Goal: Task Accomplishment & Management: Manage account settings

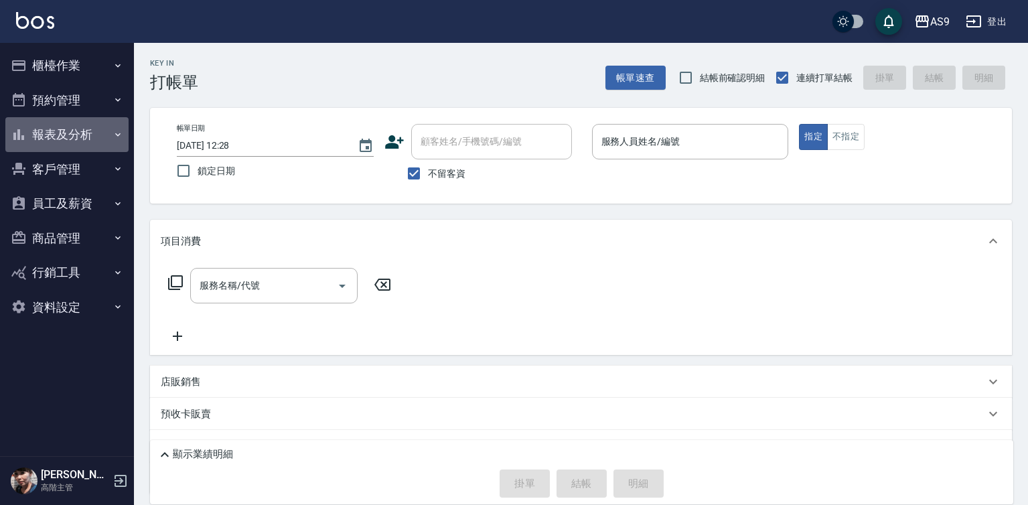
click at [64, 126] on button "報表及分析" at bounding box center [66, 134] width 123 height 35
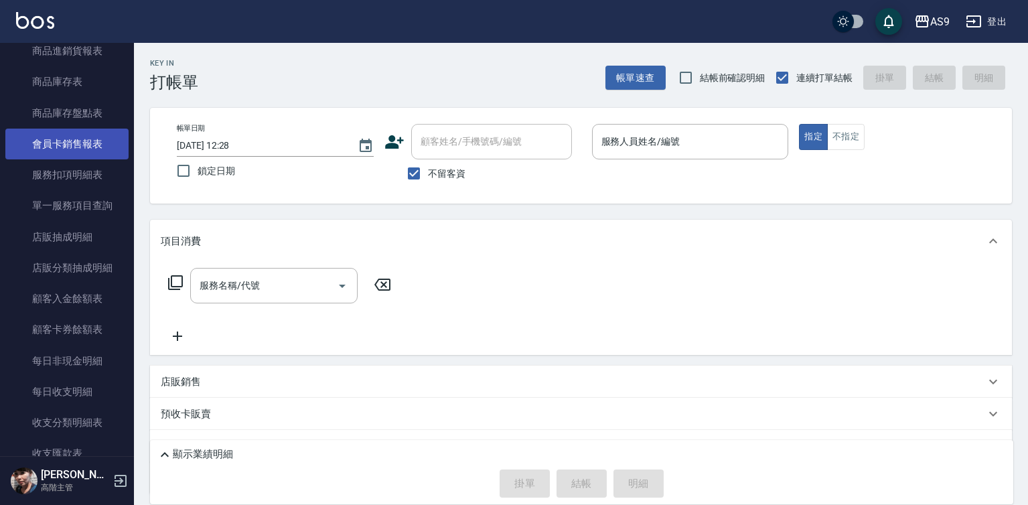
scroll to position [803, 0]
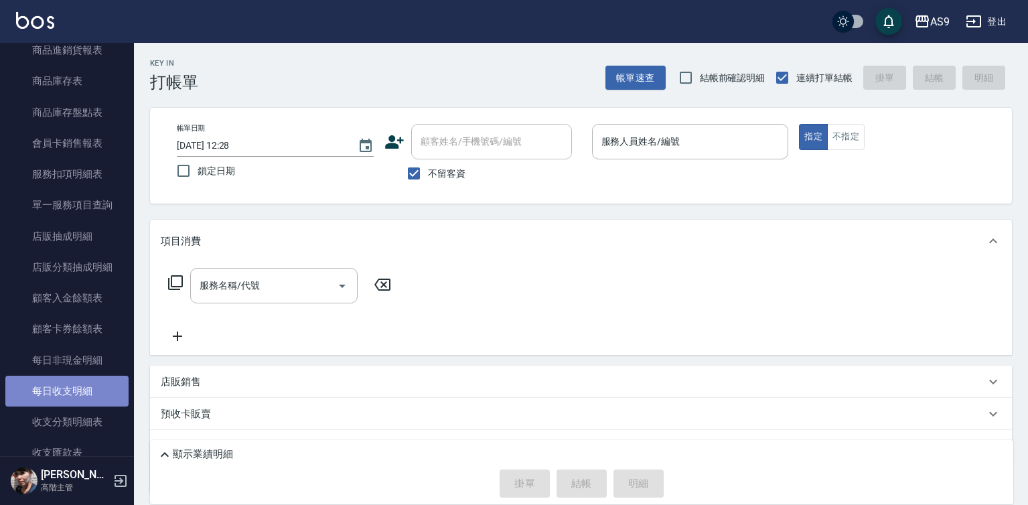
click at [88, 391] on link "每日收支明細" at bounding box center [66, 391] width 123 height 31
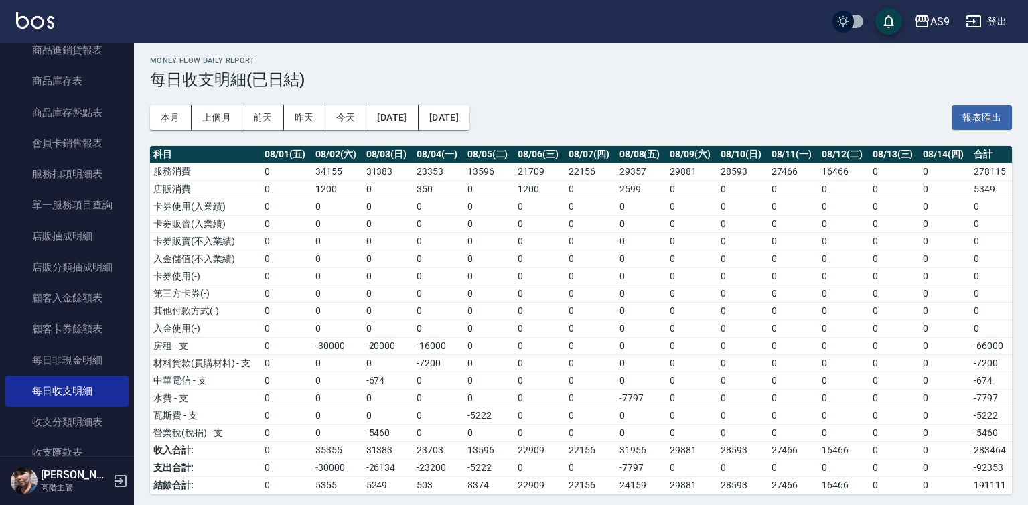
scroll to position [8, 0]
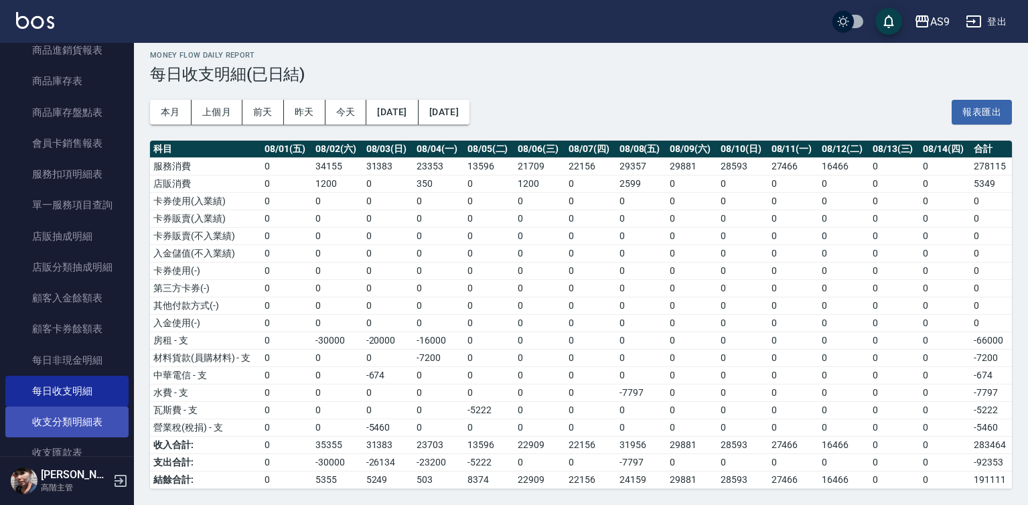
click at [92, 423] on link "收支分類明細表" at bounding box center [66, 421] width 123 height 31
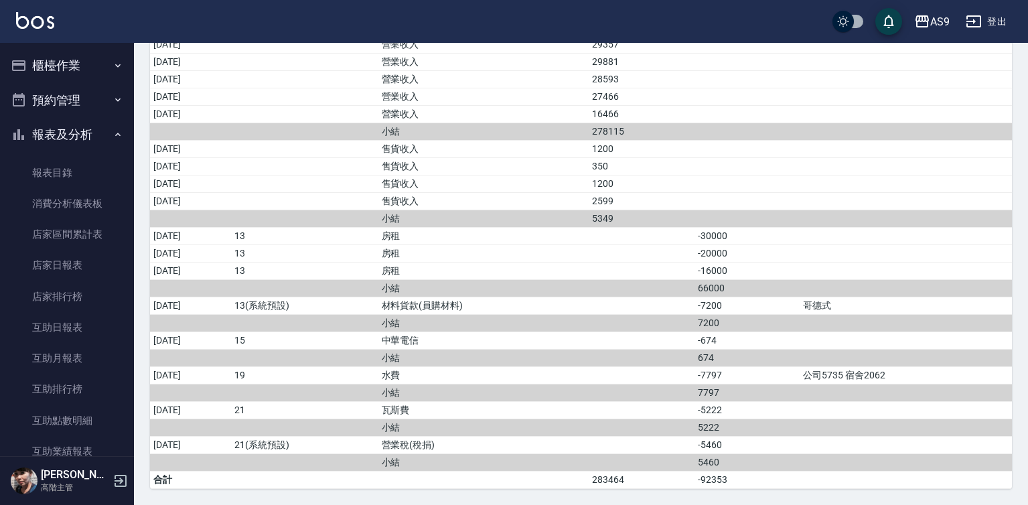
click at [86, 136] on button "報表及分析" at bounding box center [66, 134] width 123 height 35
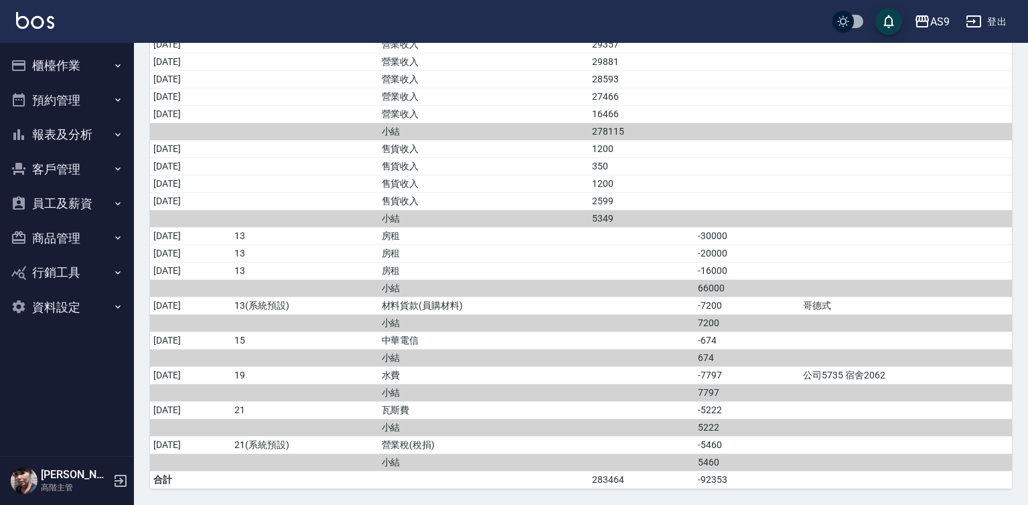
click at [88, 64] on button "櫃檯作業" at bounding box center [66, 65] width 123 height 35
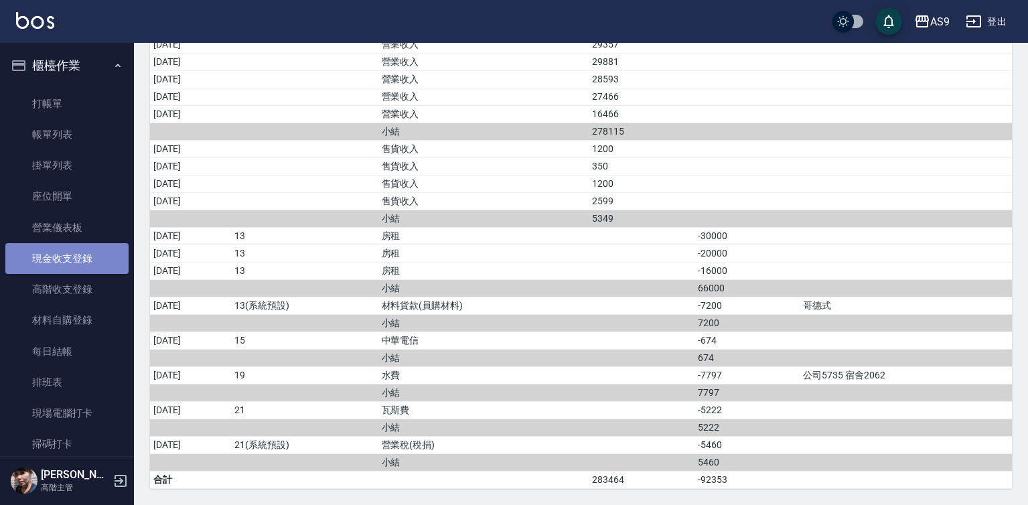
click at [96, 261] on link "現金收支登錄" at bounding box center [66, 258] width 123 height 31
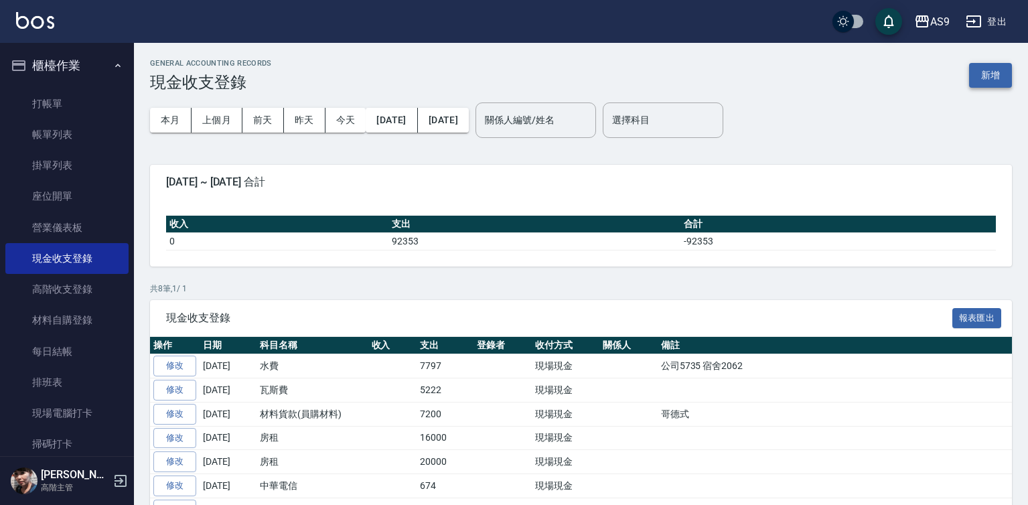
click at [988, 80] on button "新增" at bounding box center [990, 75] width 43 height 25
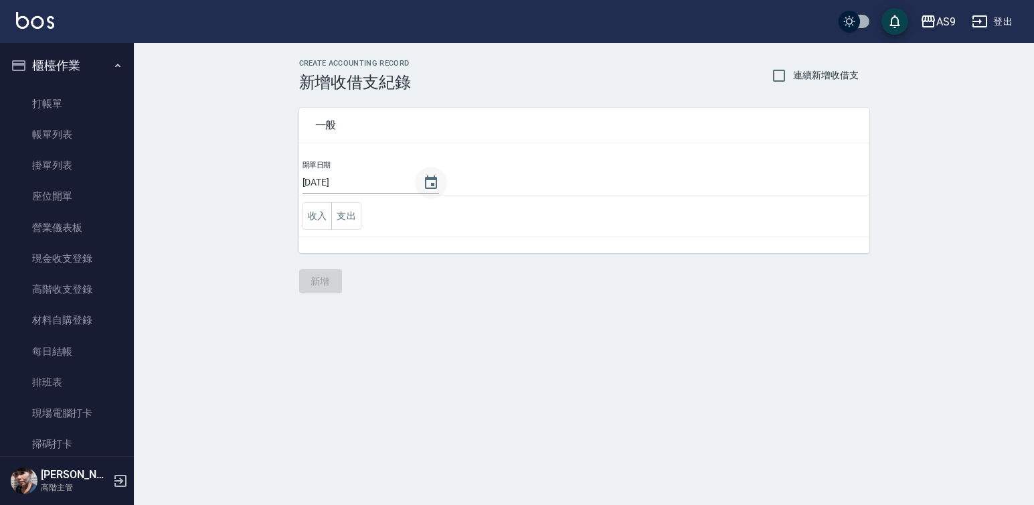
click at [423, 181] on icon "Choose date, selected date is 2025-08-14" at bounding box center [431, 183] width 16 height 16
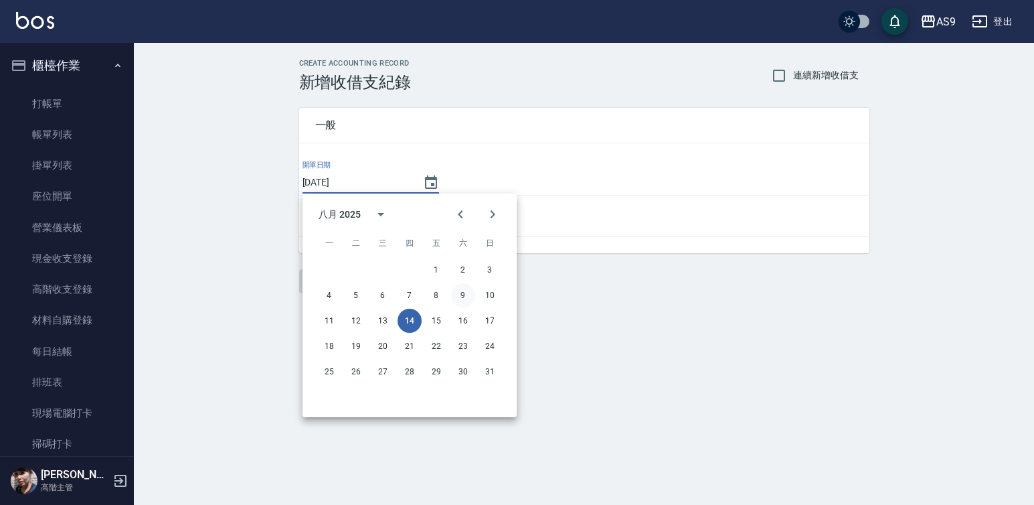
click at [466, 296] on button "9" at bounding box center [463, 295] width 24 height 24
type input "[DATE]"
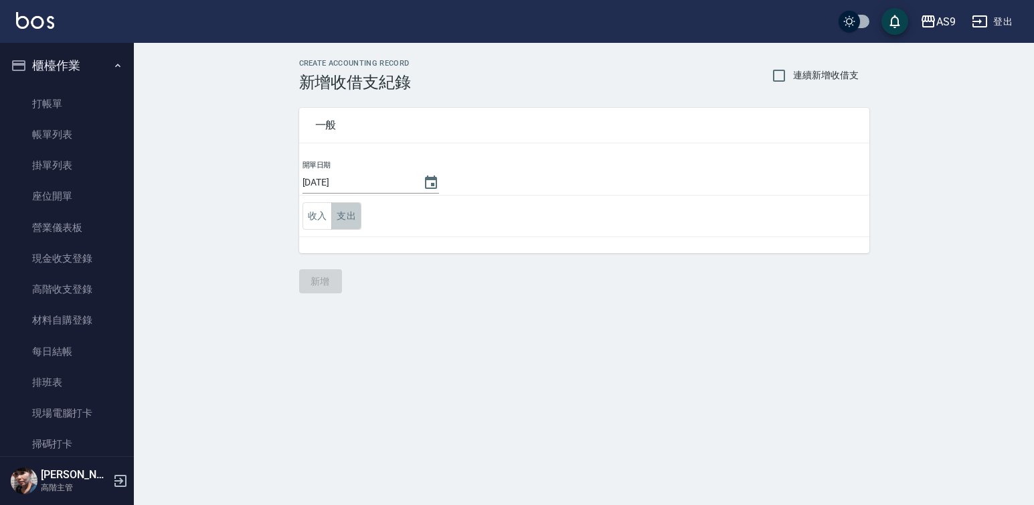
click at [346, 218] on button "支出" at bounding box center [346, 215] width 30 height 27
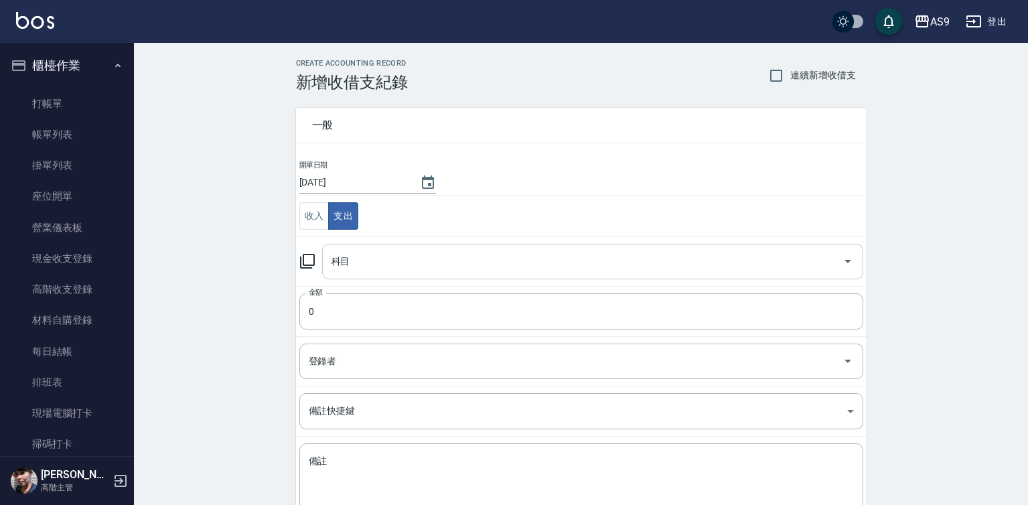
click at [349, 263] on input "科目" at bounding box center [582, 261] width 509 height 23
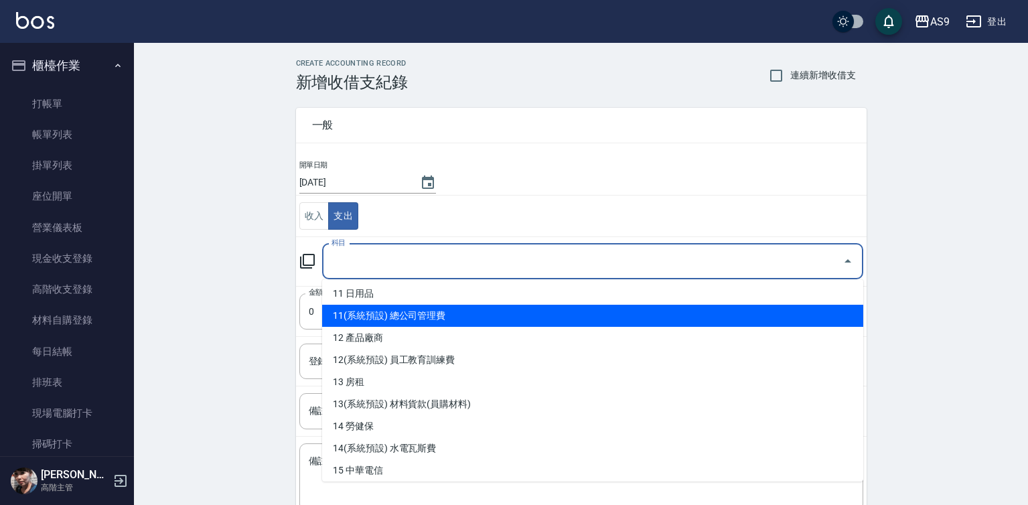
scroll to position [268, 0]
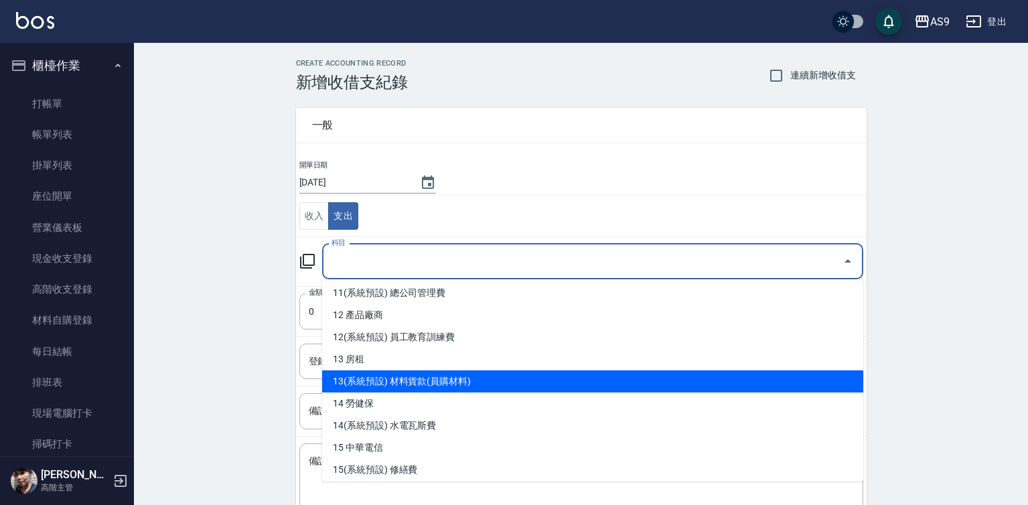
click at [439, 382] on li "13(系統預設) 材料貨款(員購材料)" at bounding box center [592, 381] width 541 height 22
type input "13(系統預設) 材料貨款(員購材料)"
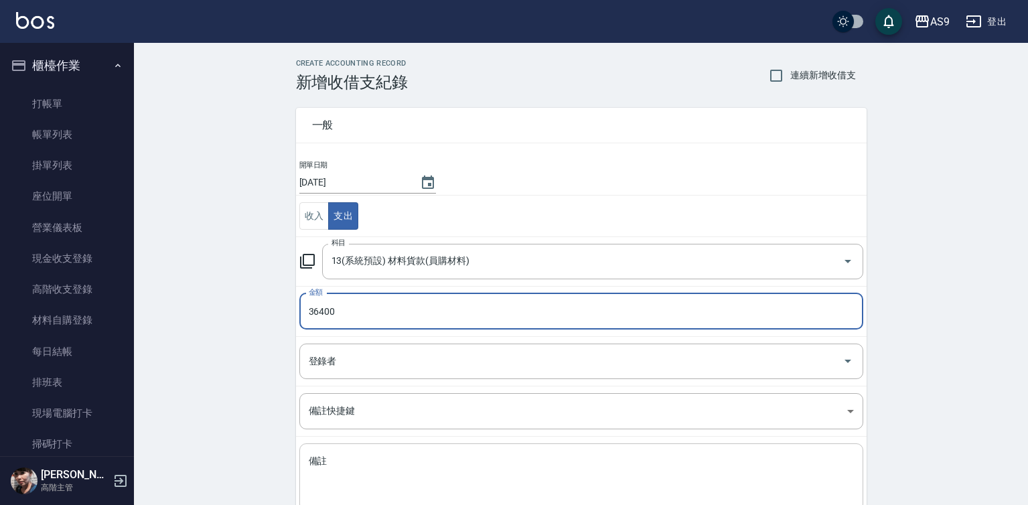
type input "36400"
click at [329, 468] on textarea "備註" at bounding box center [581, 478] width 545 height 46
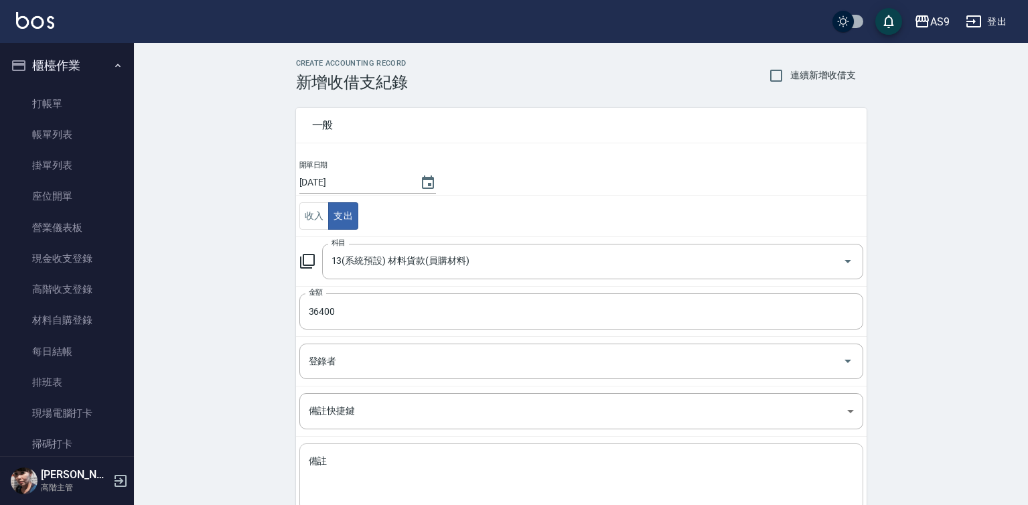
click at [354, 460] on textarea "備註" at bounding box center [581, 478] width 545 height 46
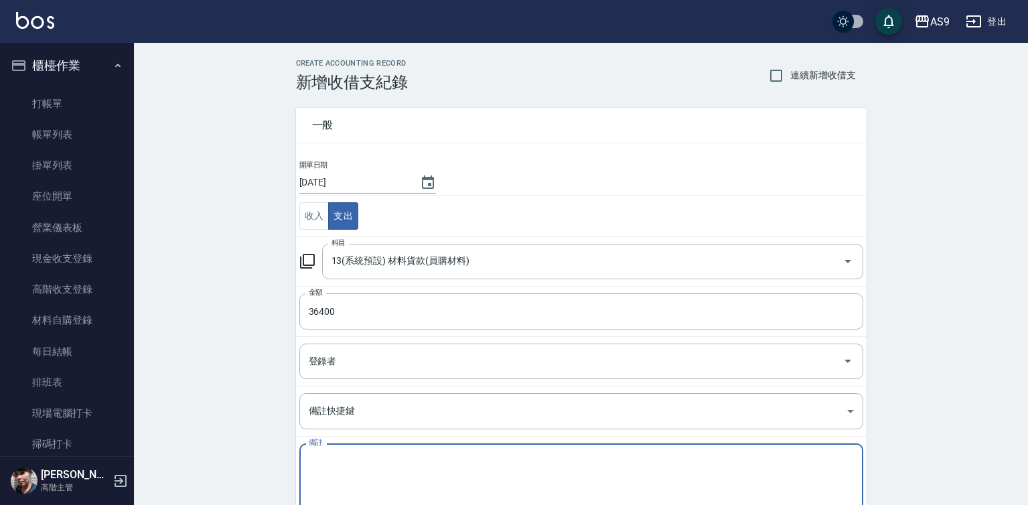
click at [343, 469] on textarea "備註" at bounding box center [581, 478] width 545 height 46
click at [333, 474] on textarea "備註" at bounding box center [581, 478] width 545 height 46
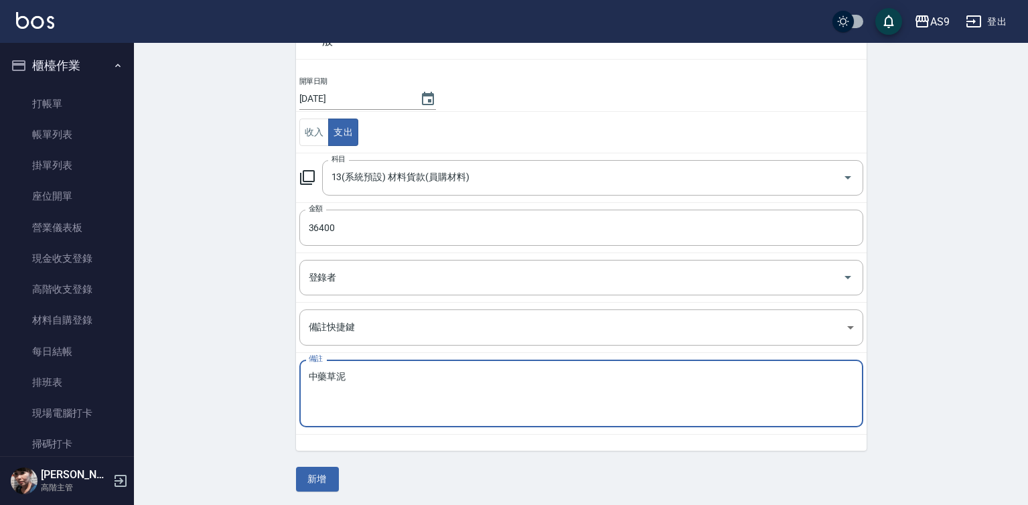
scroll to position [86, 0]
type textarea "中藥草泥"
click at [314, 224] on input "36400" at bounding box center [581, 225] width 564 height 36
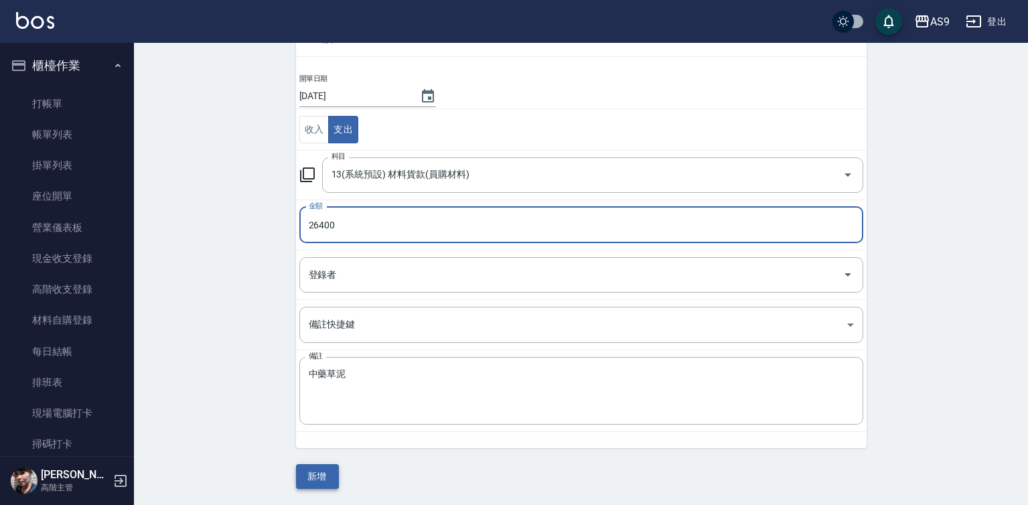
type input "26400"
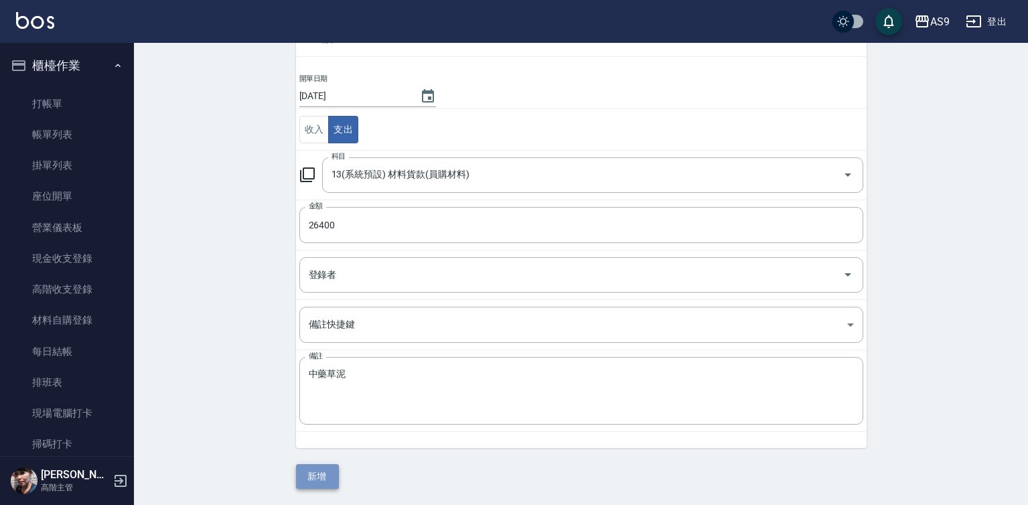
click at [315, 479] on button "新增" at bounding box center [317, 476] width 43 height 25
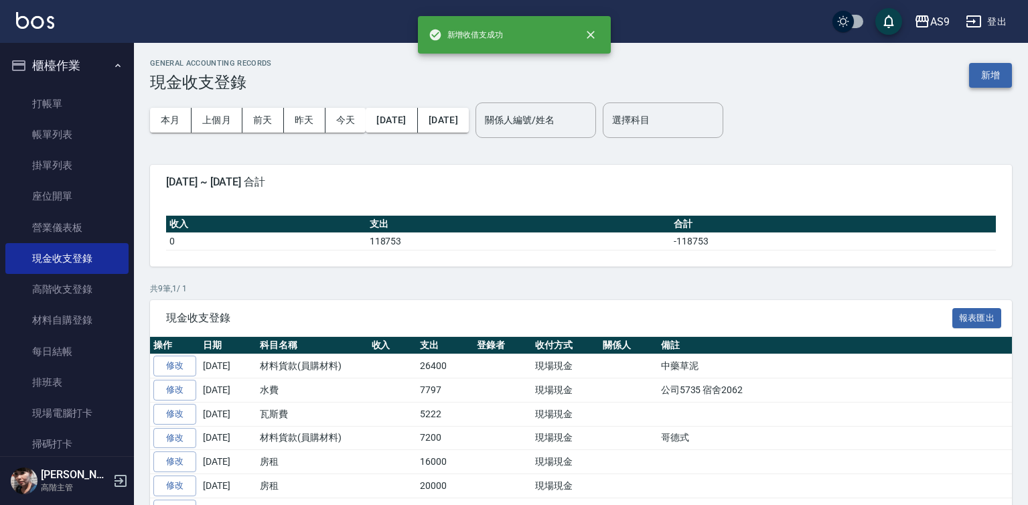
click at [984, 71] on button "新增" at bounding box center [990, 75] width 43 height 25
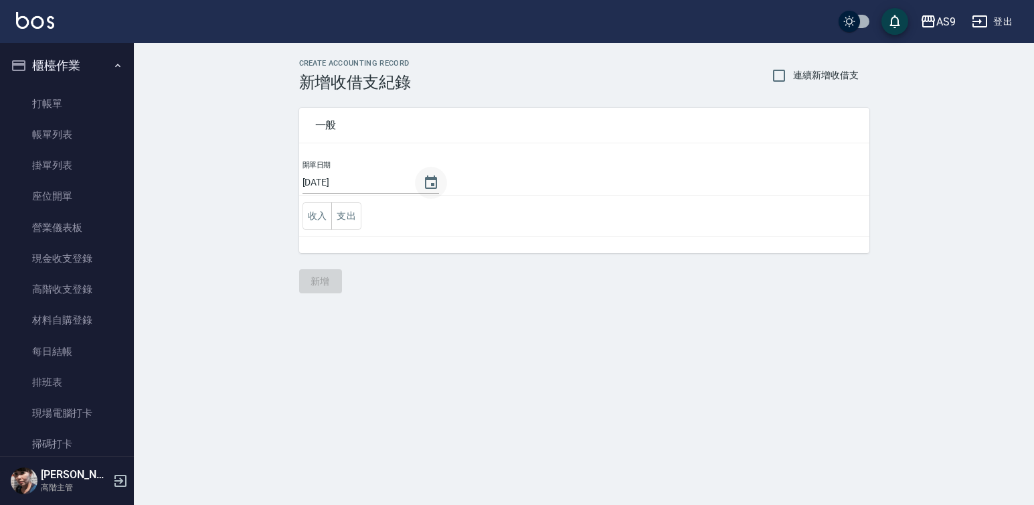
click at [425, 181] on icon "Choose date, selected date is 2025-08-14" at bounding box center [431, 183] width 16 height 16
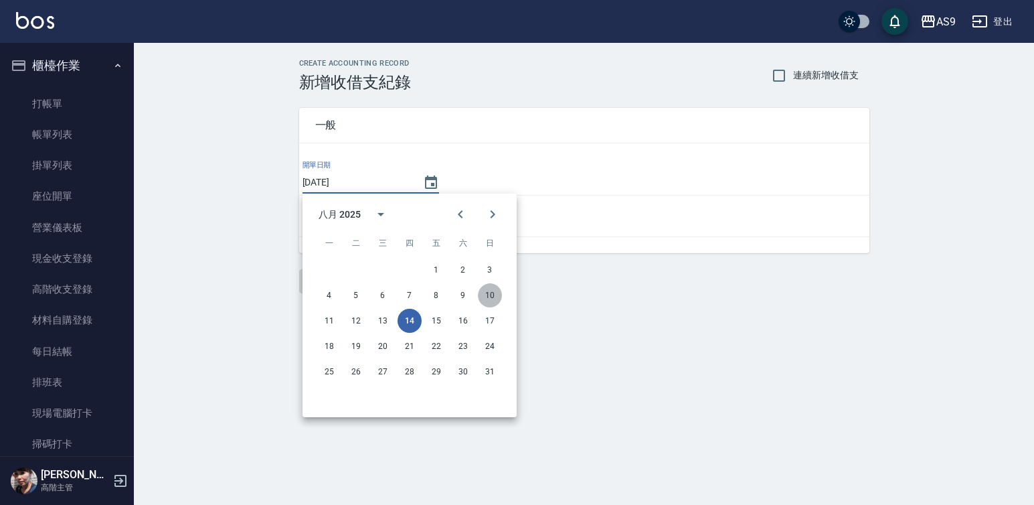
click at [493, 293] on button "10" at bounding box center [490, 295] width 24 height 24
type input "[DATE]"
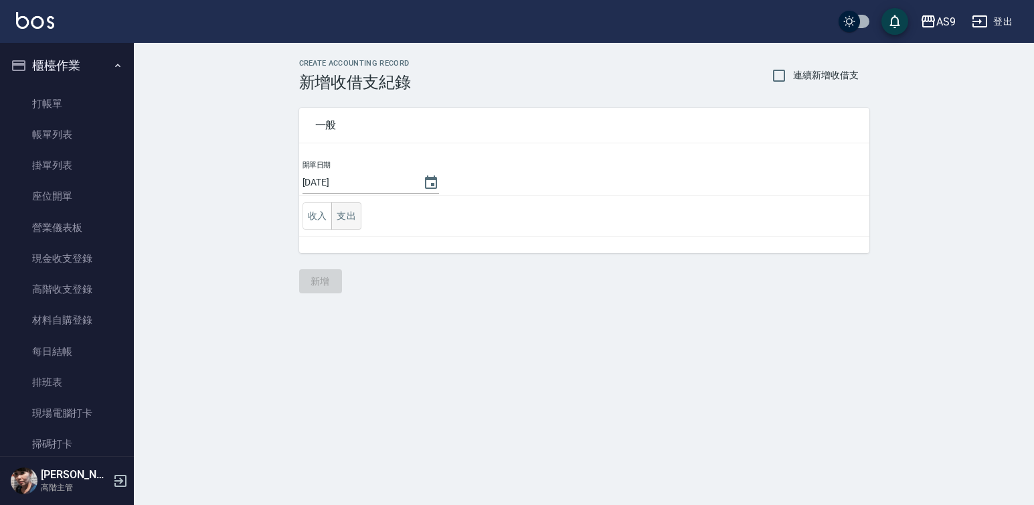
click at [354, 214] on button "支出" at bounding box center [346, 215] width 30 height 27
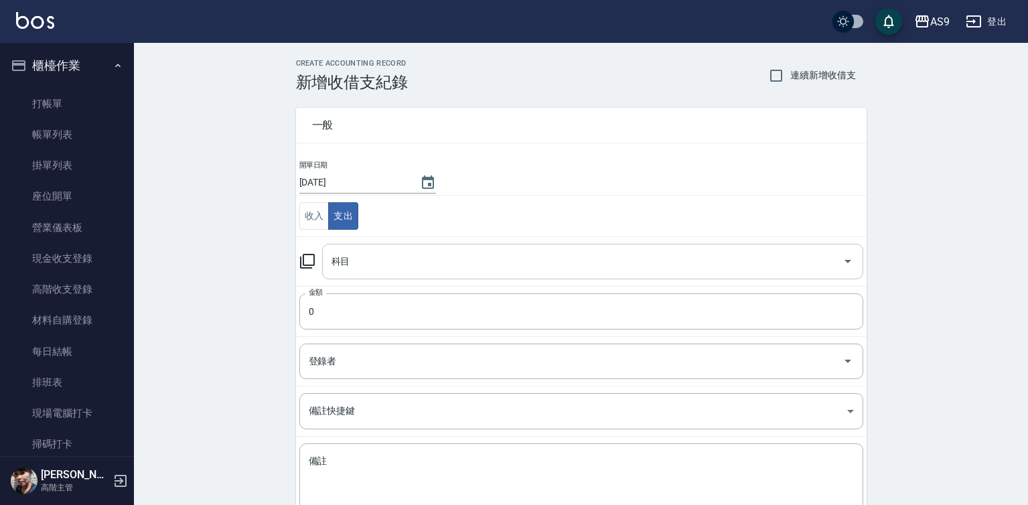
click at [370, 260] on input "科目" at bounding box center [582, 261] width 509 height 23
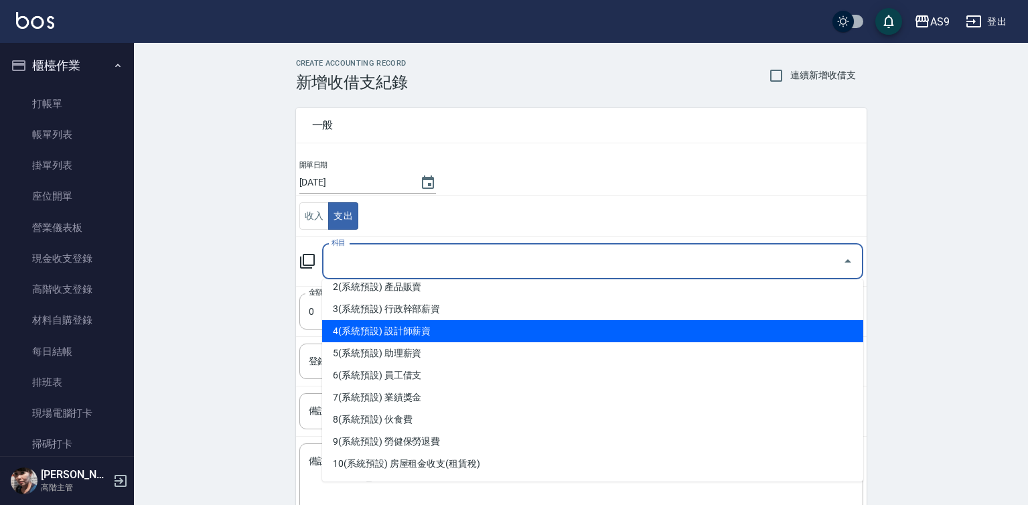
scroll to position [268, 0]
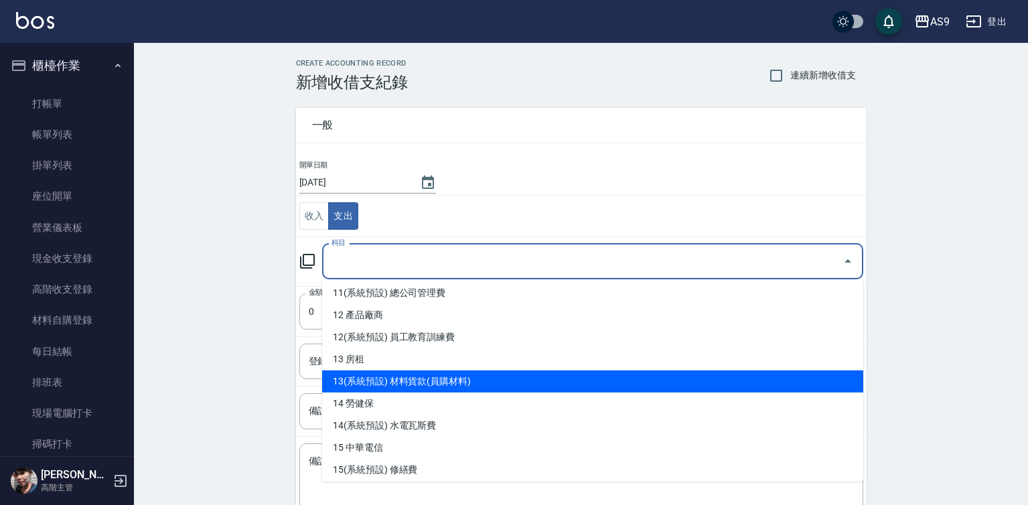
click at [432, 379] on li "13(系統預設) 材料貨款(員購材料)" at bounding box center [592, 381] width 541 height 22
type input "13(系統預設) 材料貨款(員購材料)"
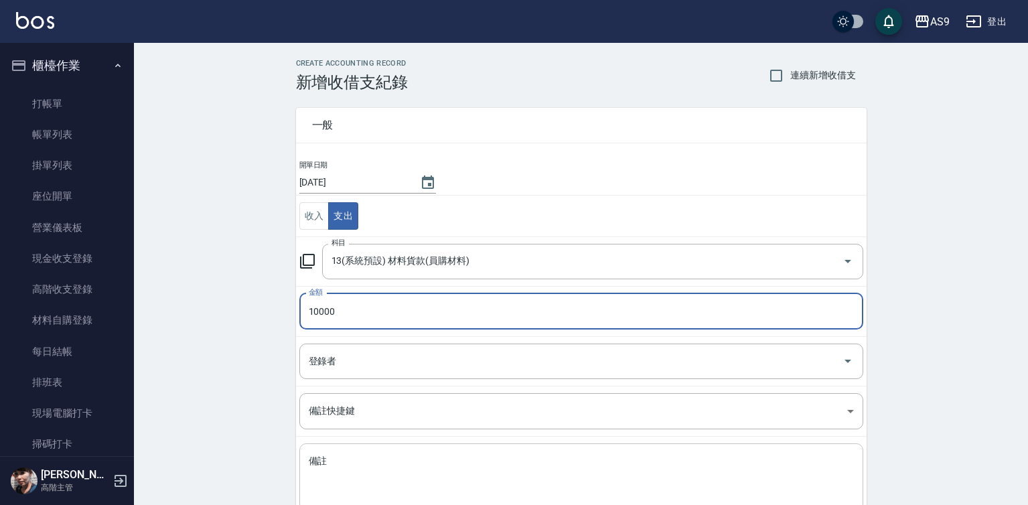
type input "10000"
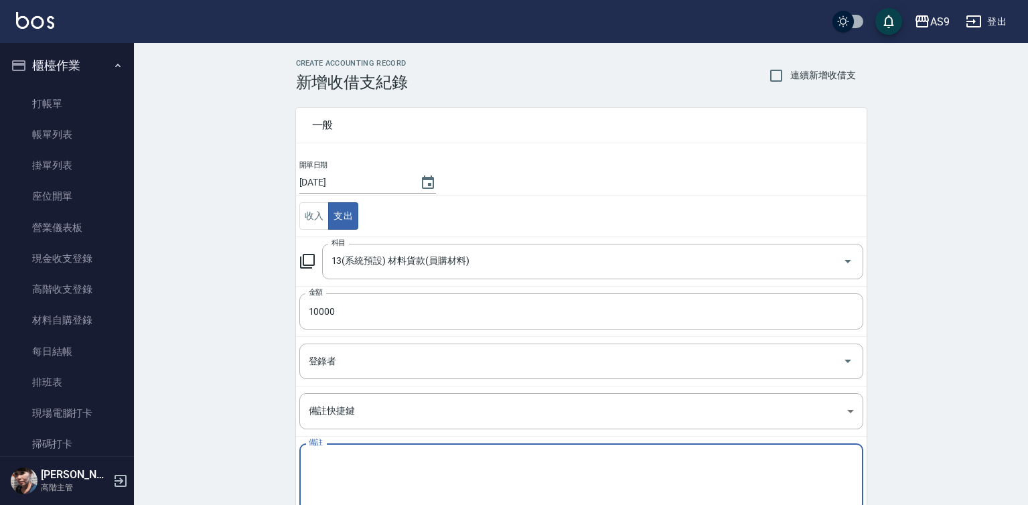
click at [325, 470] on textarea "備註" at bounding box center [581, 478] width 545 height 46
click at [338, 455] on textarea "備註" at bounding box center [581, 478] width 545 height 46
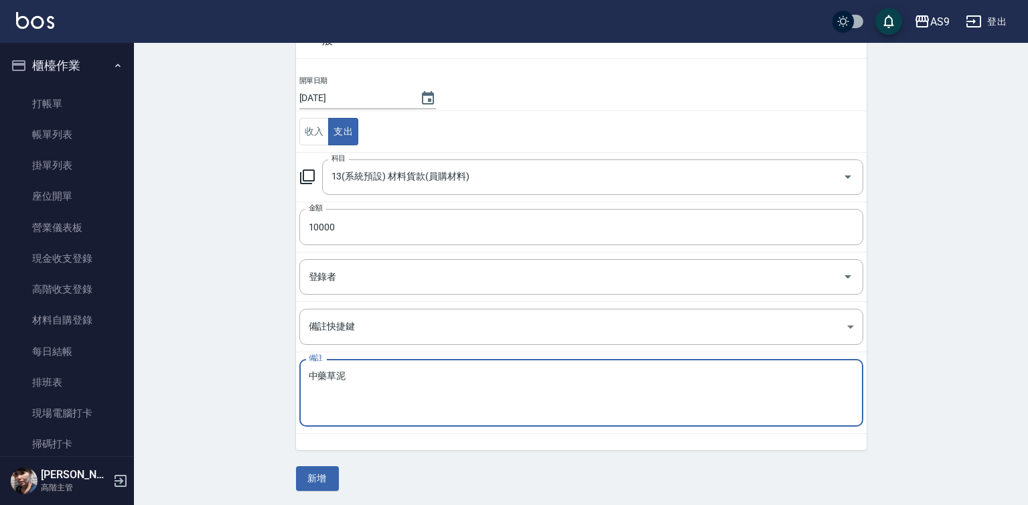
scroll to position [86, 0]
type textarea "中藥草泥"
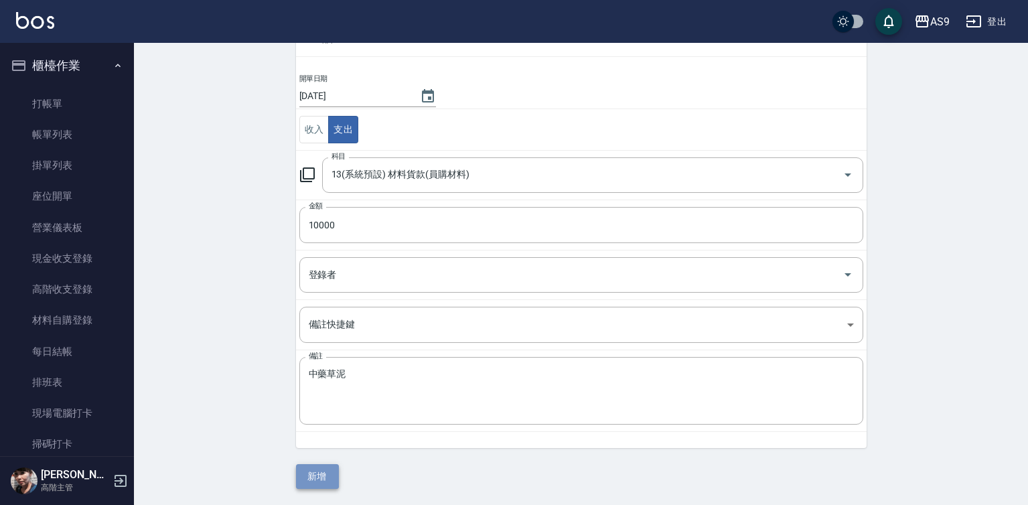
click at [325, 474] on button "新增" at bounding box center [317, 476] width 43 height 25
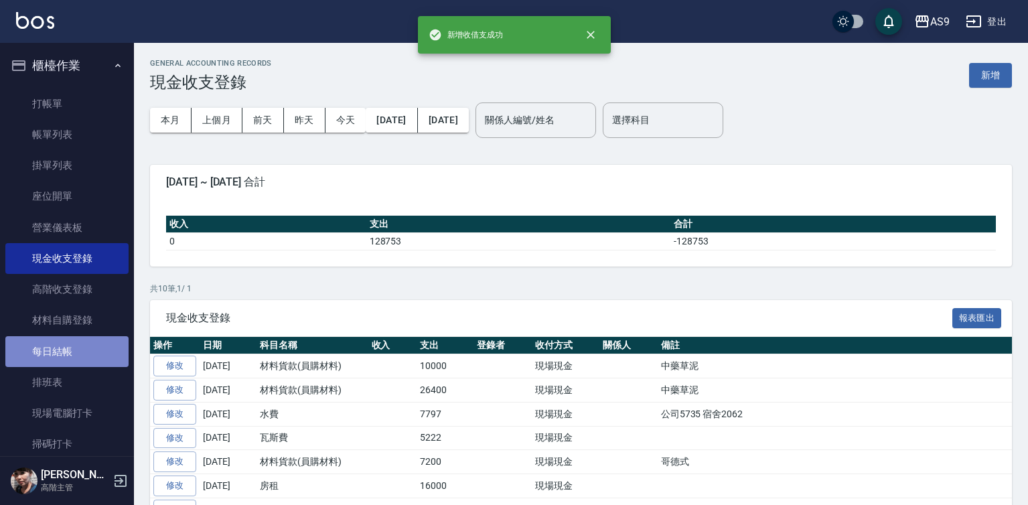
click at [84, 347] on link "每日結帳" at bounding box center [66, 351] width 123 height 31
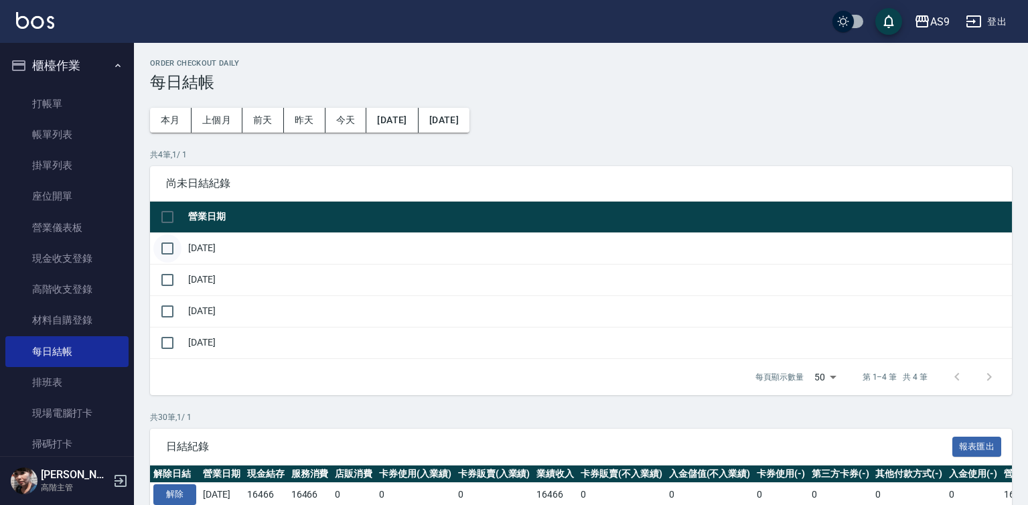
click at [172, 248] on input "checkbox" at bounding box center [167, 248] width 28 height 28
checkbox input "true"
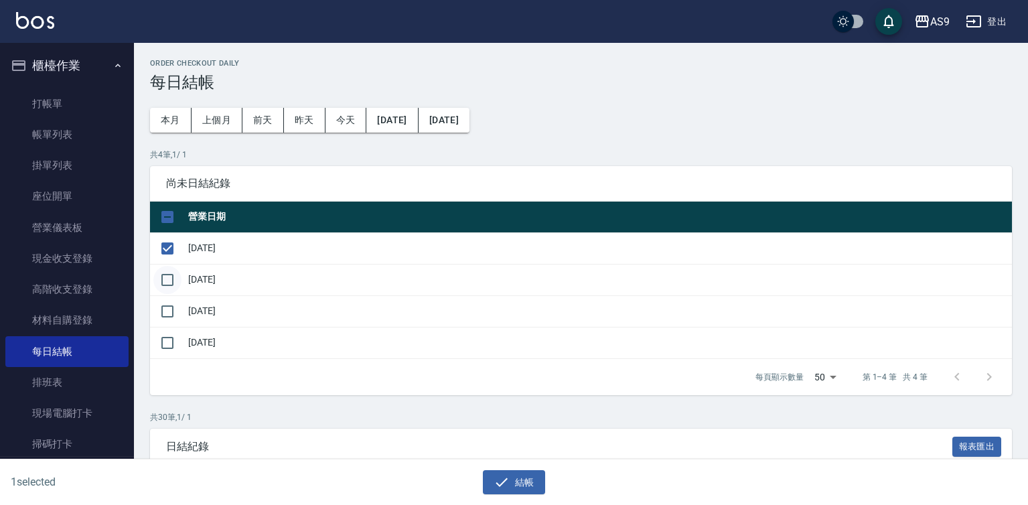
click at [167, 277] on input "checkbox" at bounding box center [167, 280] width 28 height 28
checkbox input "true"
click at [514, 483] on button "結帳" at bounding box center [514, 482] width 62 height 25
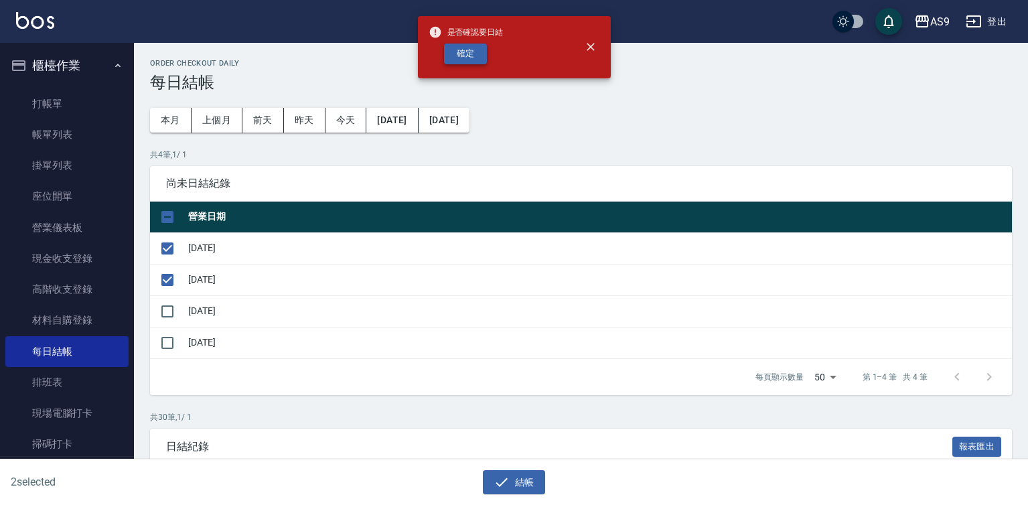
click at [475, 54] on button "確定" at bounding box center [465, 54] width 43 height 21
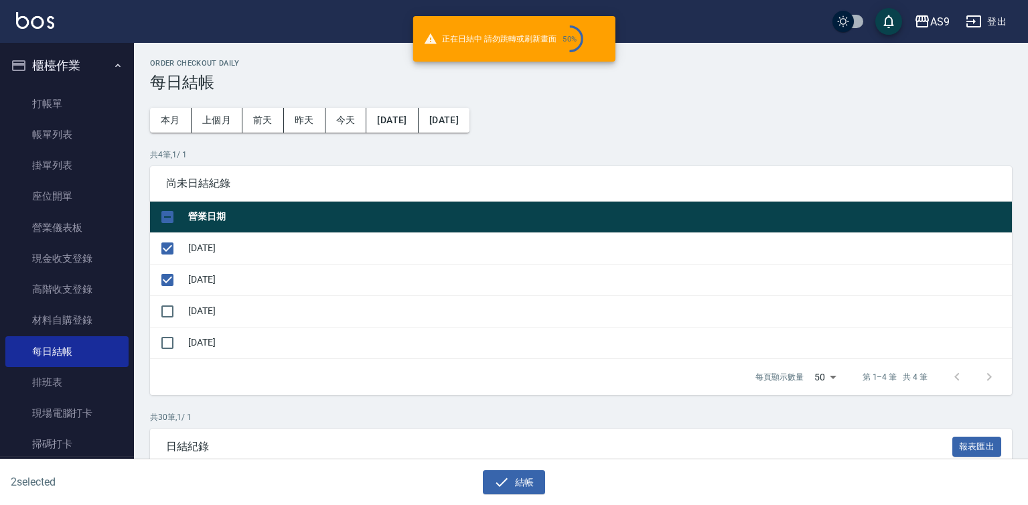
checkbox input "false"
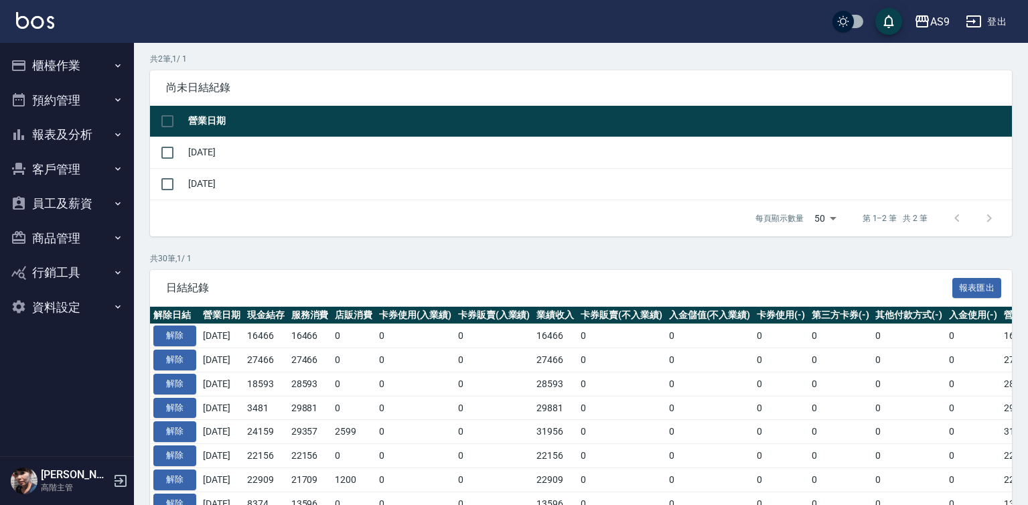
scroll to position [99, 0]
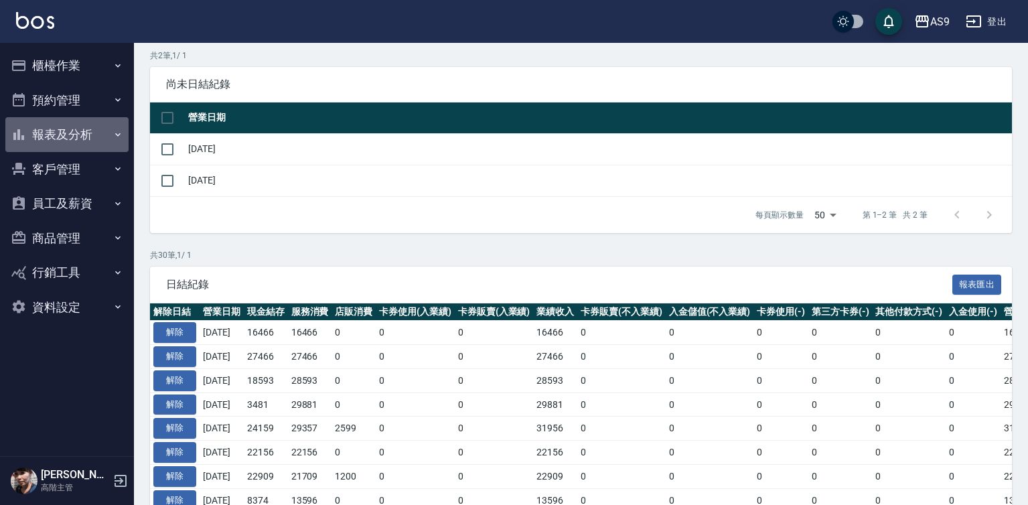
click at [46, 137] on button "報表及分析" at bounding box center [66, 134] width 123 height 35
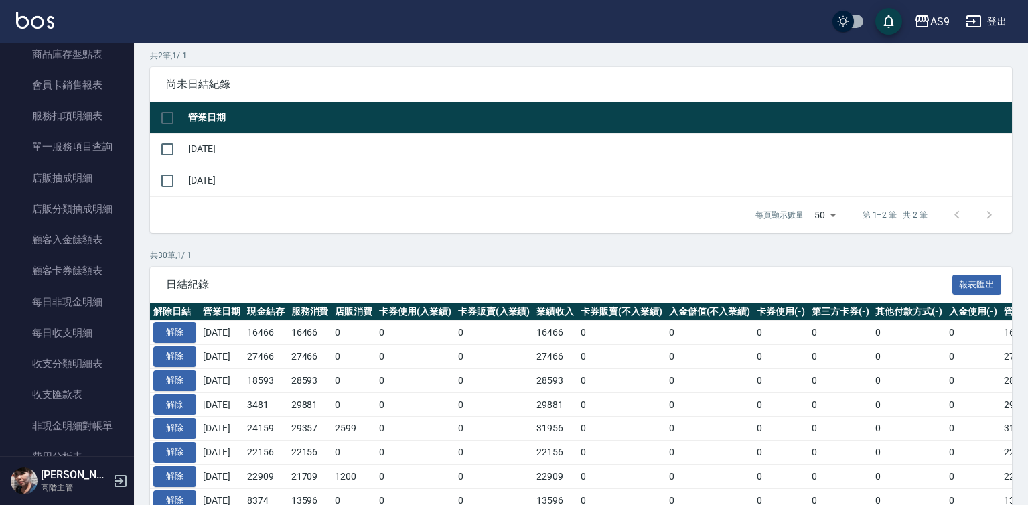
scroll to position [870, 0]
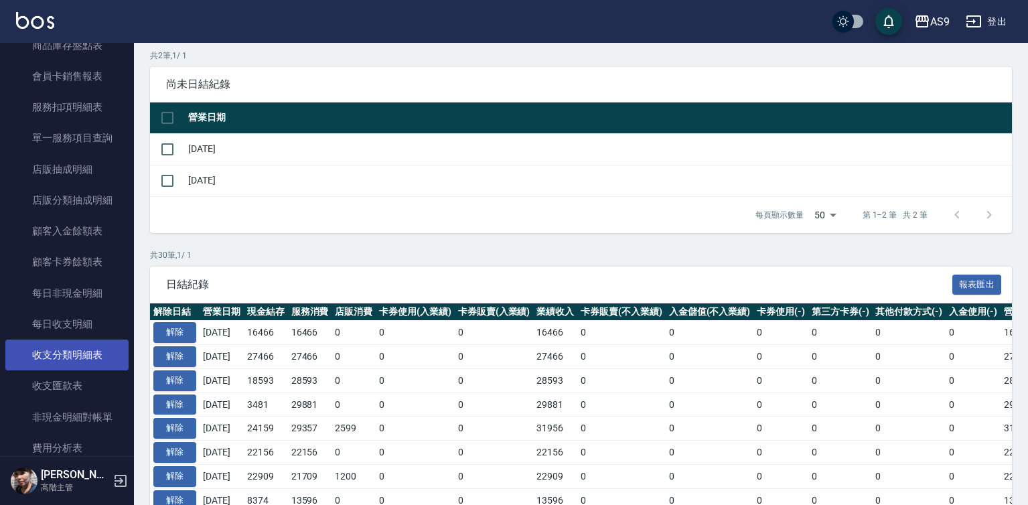
click at [78, 356] on link "收支分類明細表" at bounding box center [66, 354] width 123 height 31
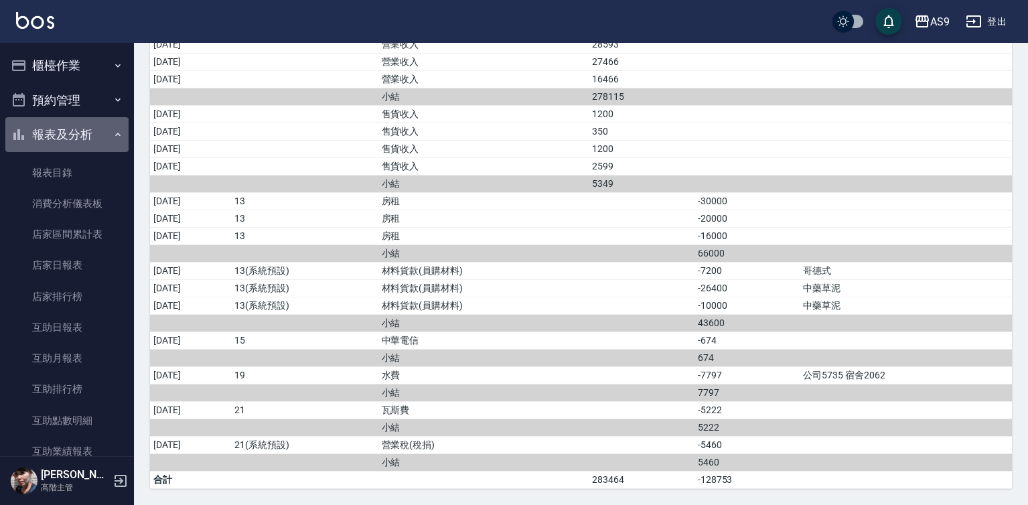
click at [94, 137] on button "報表及分析" at bounding box center [66, 134] width 123 height 35
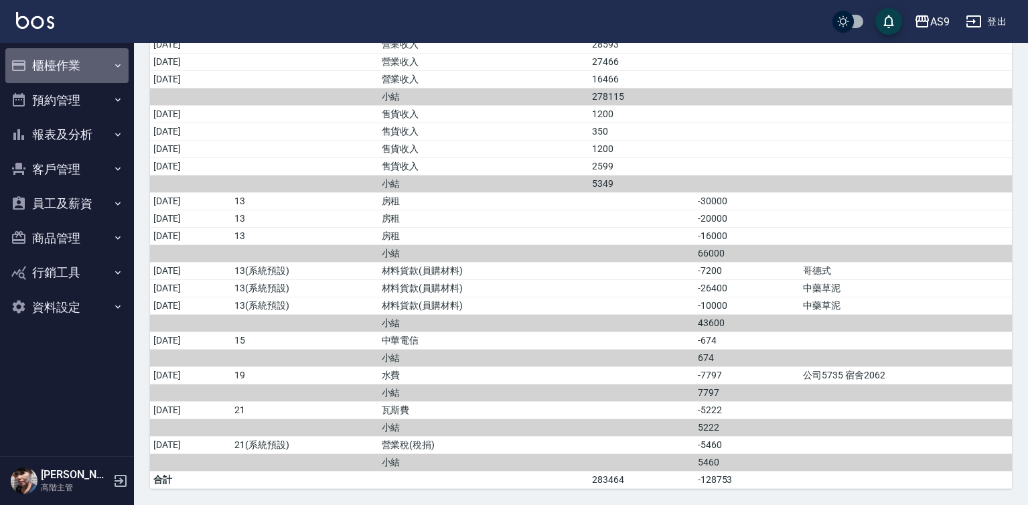
click at [106, 68] on button "櫃檯作業" at bounding box center [66, 65] width 123 height 35
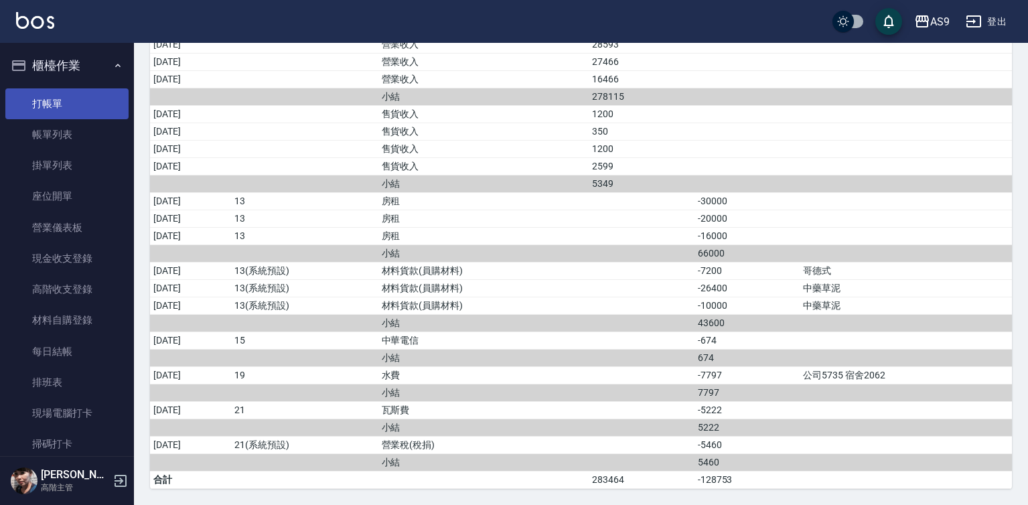
click at [113, 98] on link "打帳單" at bounding box center [66, 103] width 123 height 31
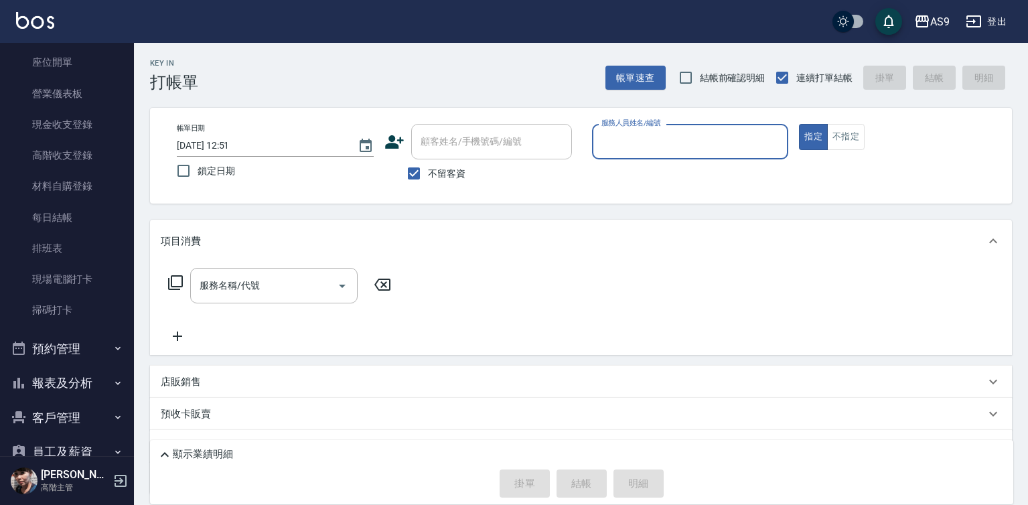
scroll to position [201, 0]
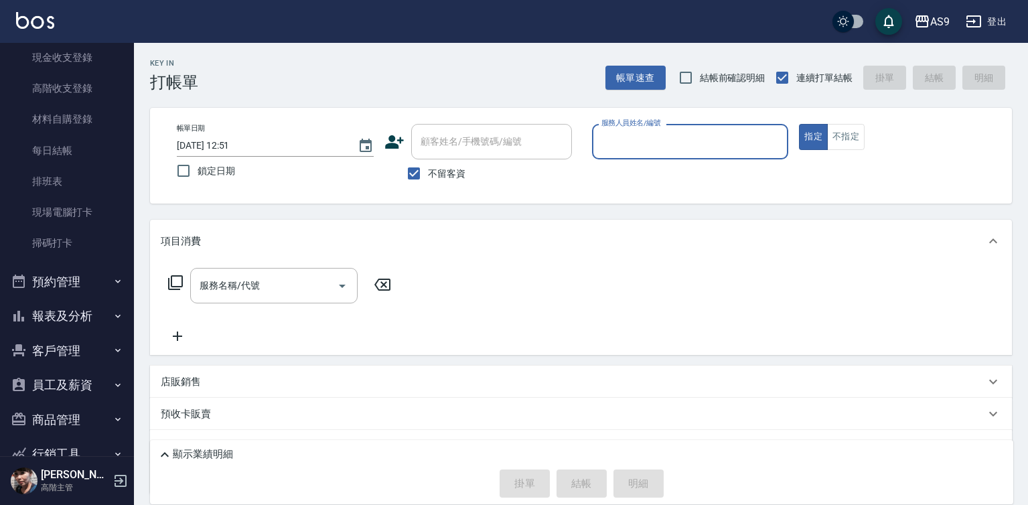
click at [53, 321] on button "報表及分析" at bounding box center [66, 316] width 123 height 35
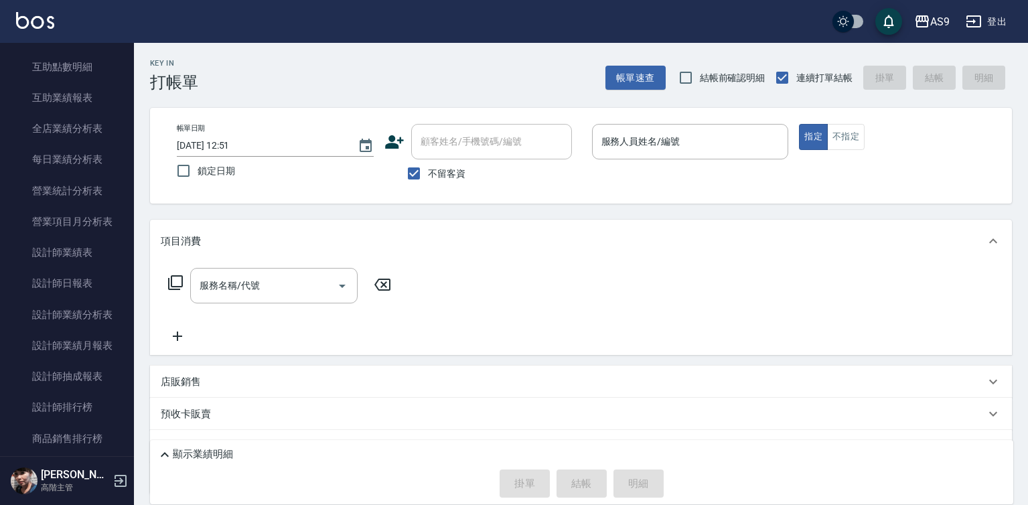
scroll to position [803, 0]
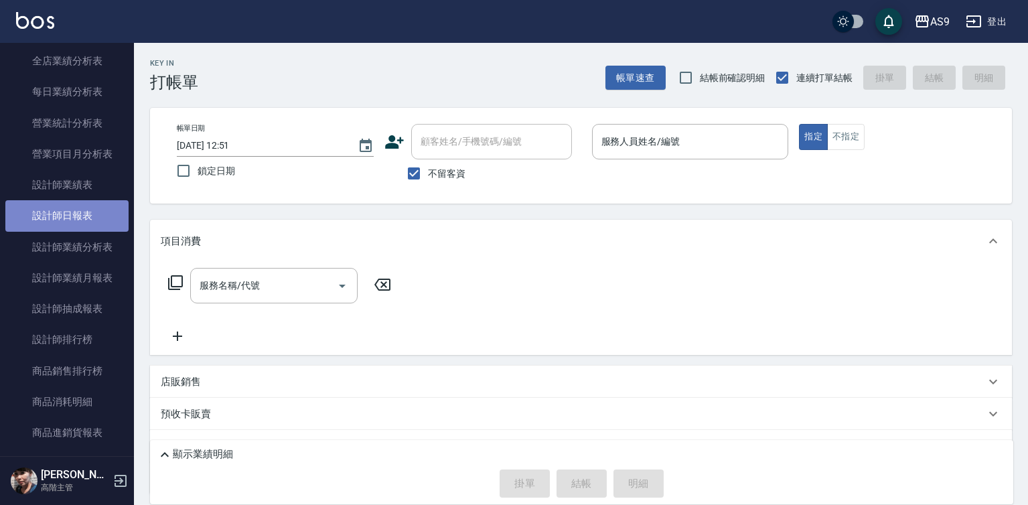
click at [75, 218] on link "設計師日報表" at bounding box center [66, 215] width 123 height 31
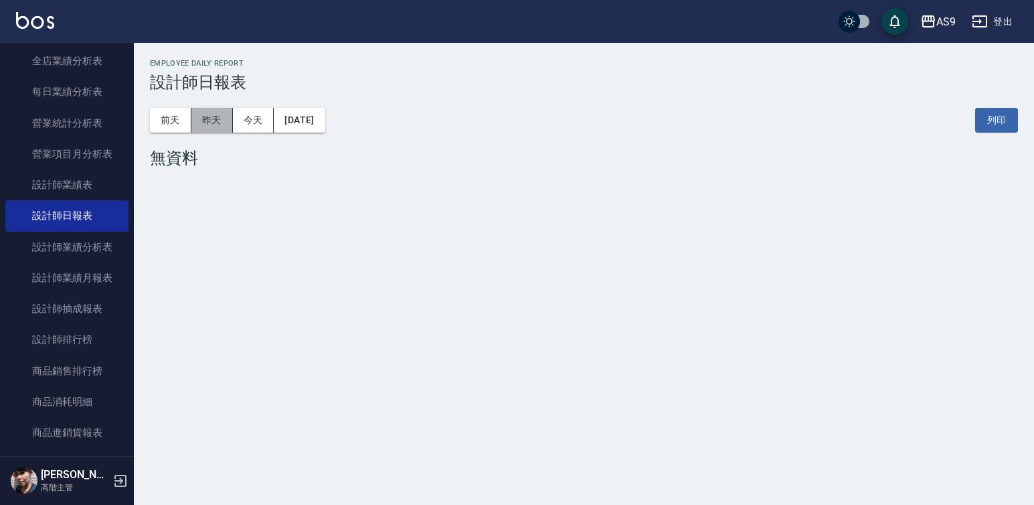
click at [225, 123] on button "昨天" at bounding box center [212, 120] width 42 height 25
